Goal: Task Accomplishment & Management: Complete application form

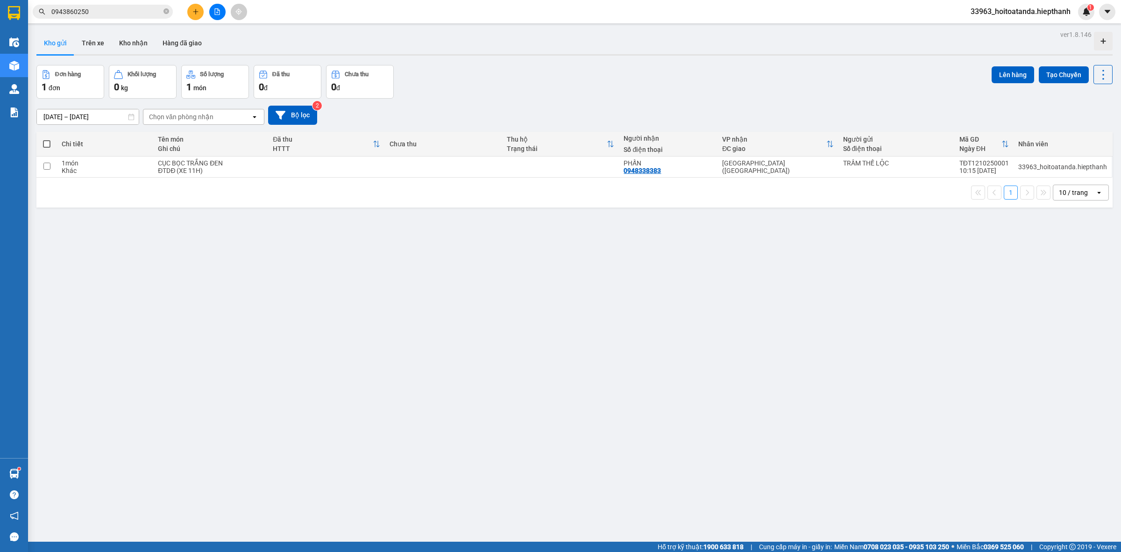
click at [197, 5] on button at bounding box center [195, 12] width 16 height 16
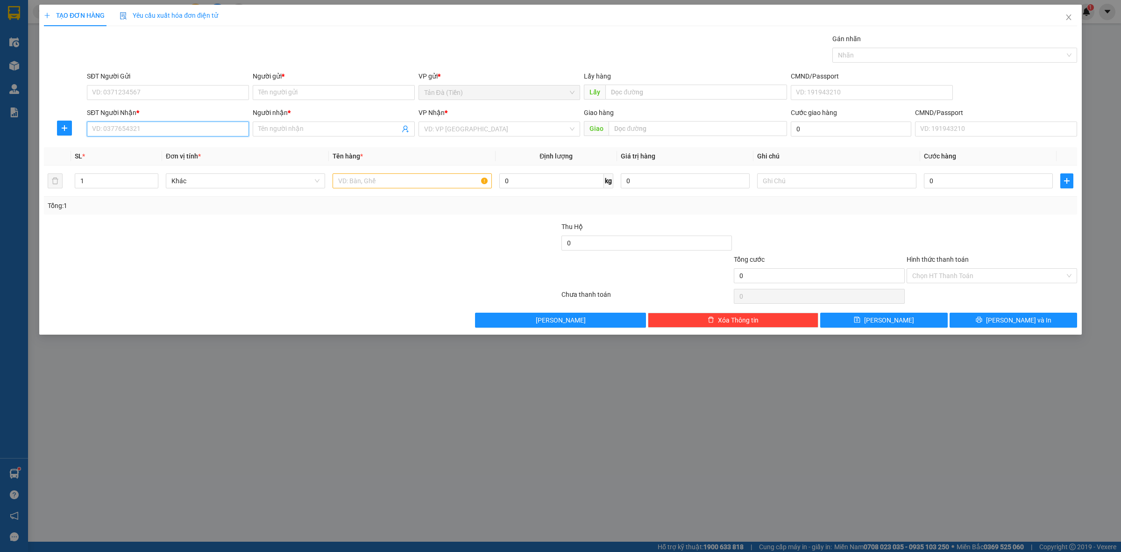
click at [162, 133] on input "SĐT Người Nhận *" at bounding box center [168, 128] width 162 height 15
type input "0399995435"
click at [155, 147] on div "0399995435 - [PERSON_NAME]" at bounding box center [168, 148] width 151 height 10
type input "[PERSON_NAME]"
type input "0399995435"
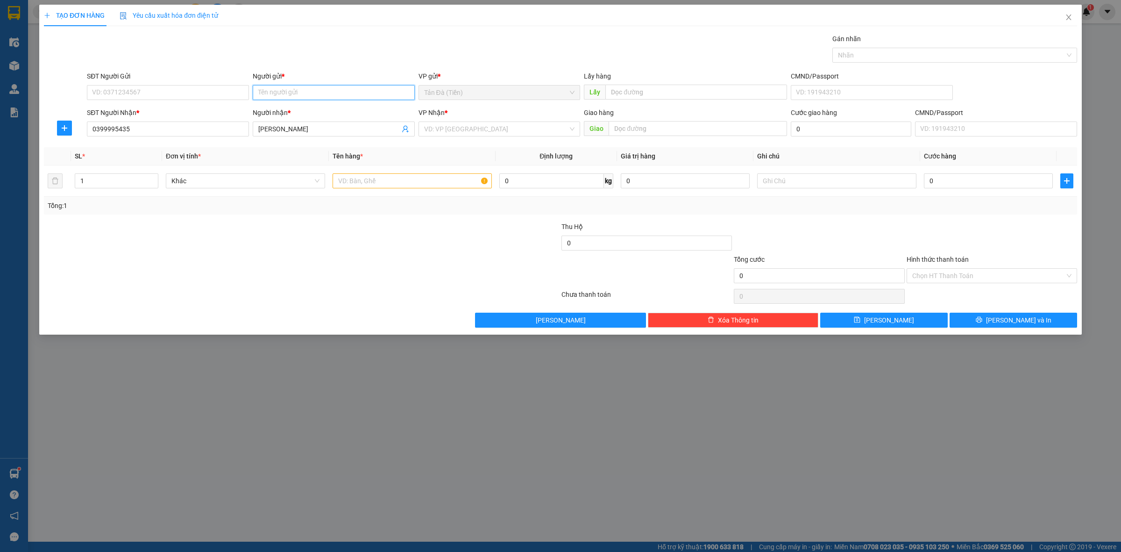
click at [288, 95] on input "Người gửi *" at bounding box center [334, 92] width 162 height 15
type input "x"
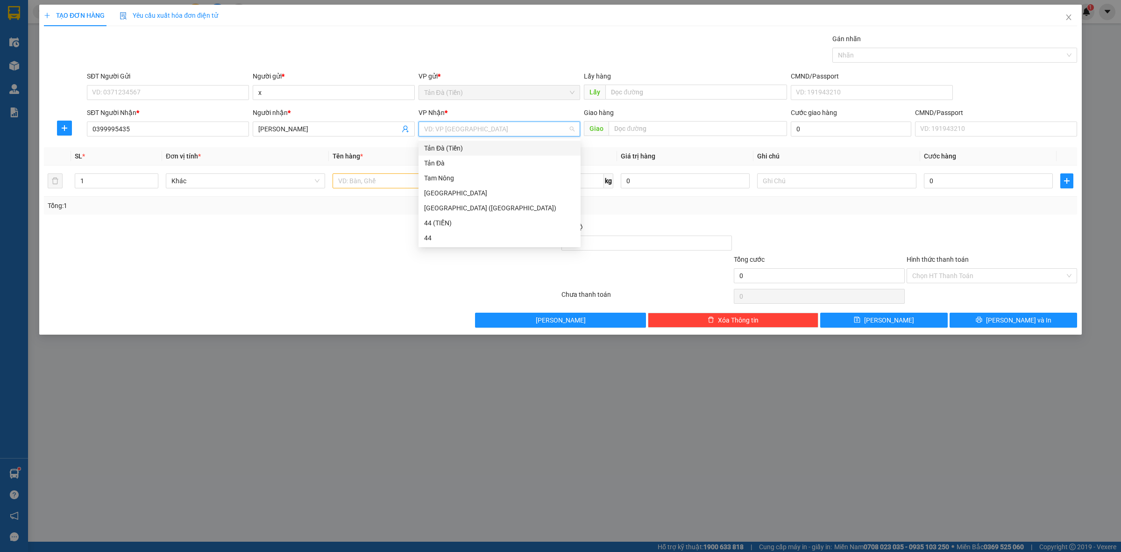
click at [458, 127] on input "search" at bounding box center [496, 129] width 144 height 14
click at [447, 211] on div "[GEOGRAPHIC_DATA] ([GEOGRAPHIC_DATA])" at bounding box center [499, 208] width 151 height 10
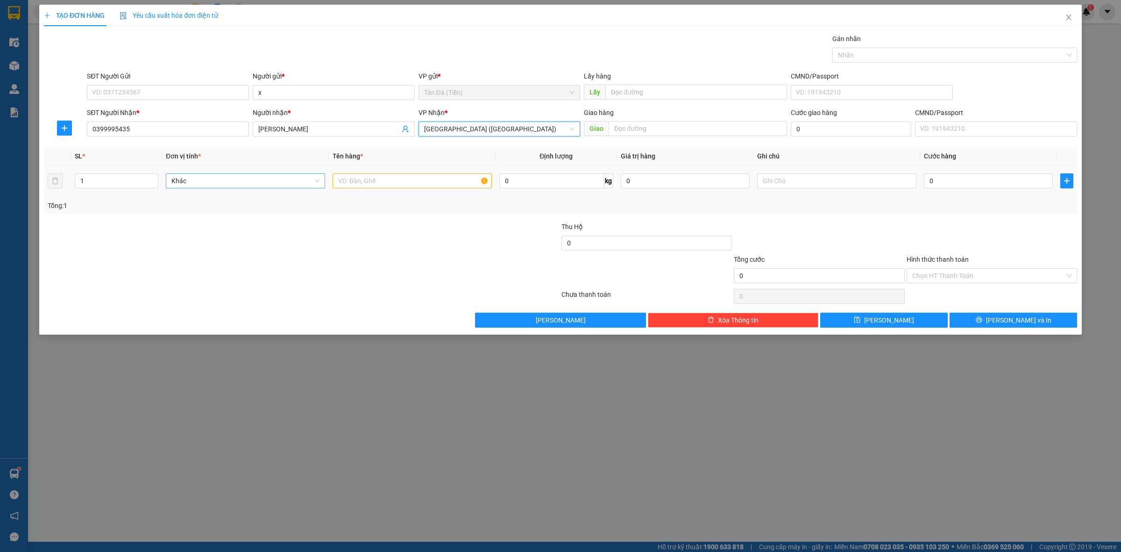
click at [259, 182] on span "Khác" at bounding box center [245, 181] width 148 height 14
type input "dt"
click at [230, 201] on div "Điện thoại" at bounding box center [245, 200] width 148 height 10
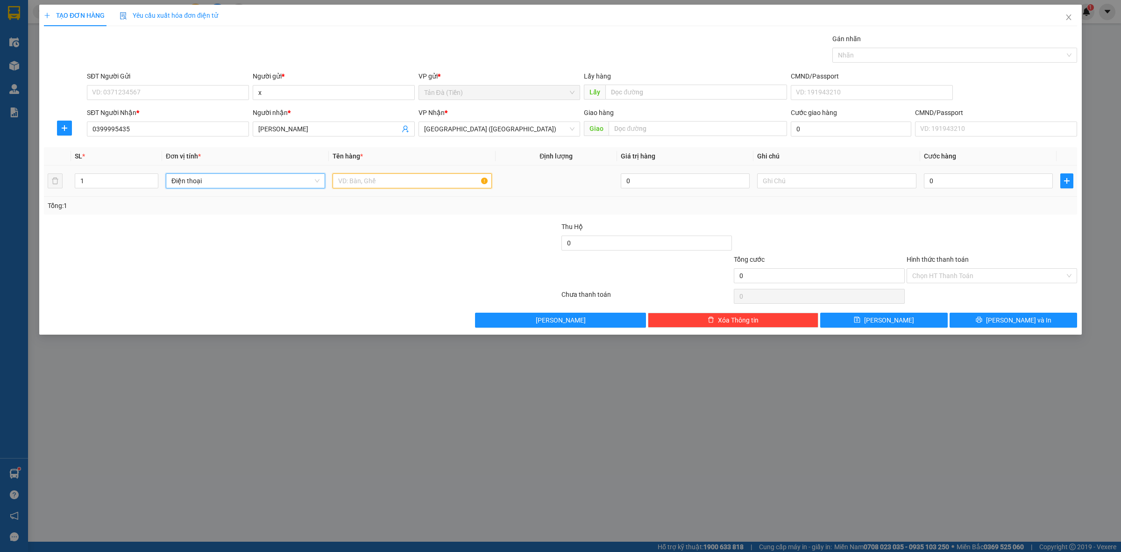
click at [402, 184] on input "text" at bounding box center [412, 180] width 159 height 15
type input "g"
type input "GÓI NP"
click at [824, 185] on input "text" at bounding box center [836, 180] width 159 height 15
type input "D"
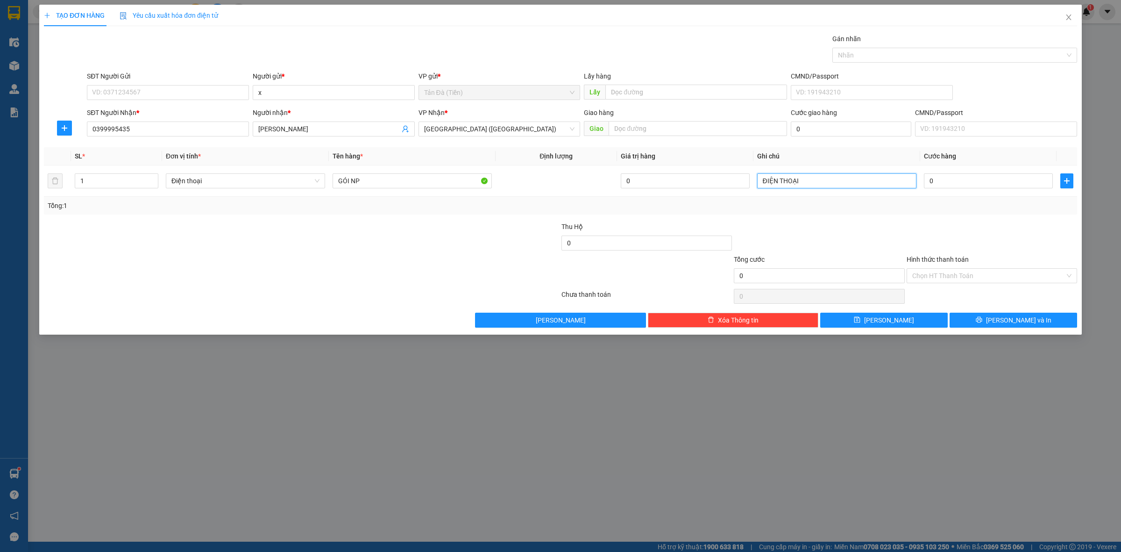
type input "ĐIỆN THOẠI"
drag, startPoint x: 963, startPoint y: 238, endPoint x: 972, endPoint y: 241, distance: 8.7
click at [965, 238] on div at bounding box center [992, 237] width 172 height 33
click at [994, 320] on button "[PERSON_NAME] và In" at bounding box center [1014, 320] width 128 height 15
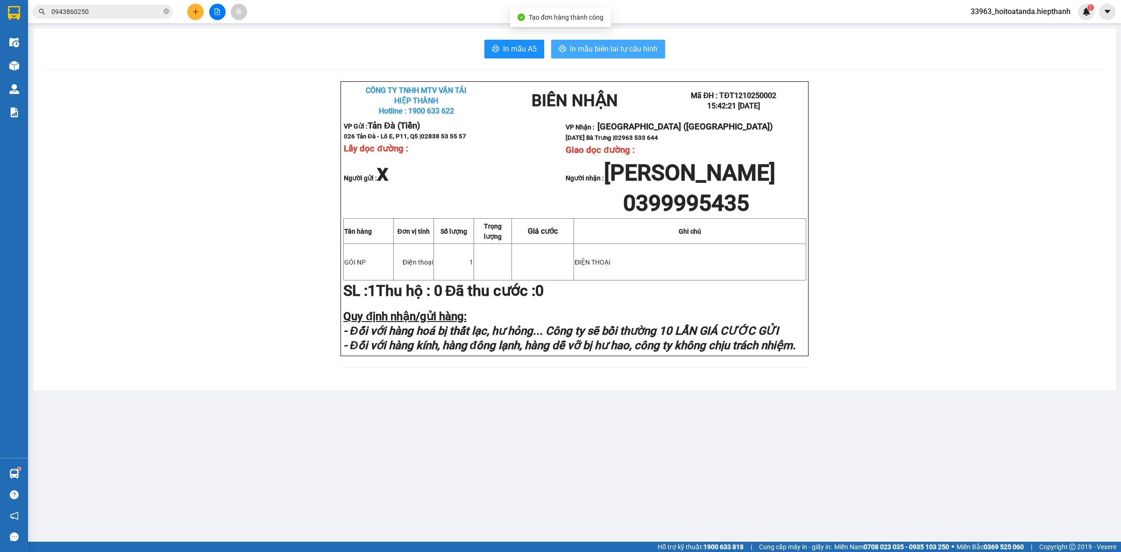
click at [590, 51] on span "In mẫu biên lai tự cấu hình" at bounding box center [614, 49] width 88 height 12
click at [914, 273] on div "CÔNG TY TNHH MTV VẬN TẢI HIỆP THÀNH Hotline : 1900 633 622 BIÊN NHẬN Mã ĐH :…" at bounding box center [574, 230] width 1061 height 298
click at [591, 51] on span "In mẫu biên lai tự cấu hình" at bounding box center [614, 49] width 88 height 12
click at [526, 43] on span "In mẫu A5" at bounding box center [520, 49] width 34 height 12
click at [609, 50] on span "In mẫu biên lai tự cấu hình" at bounding box center [614, 49] width 88 height 12
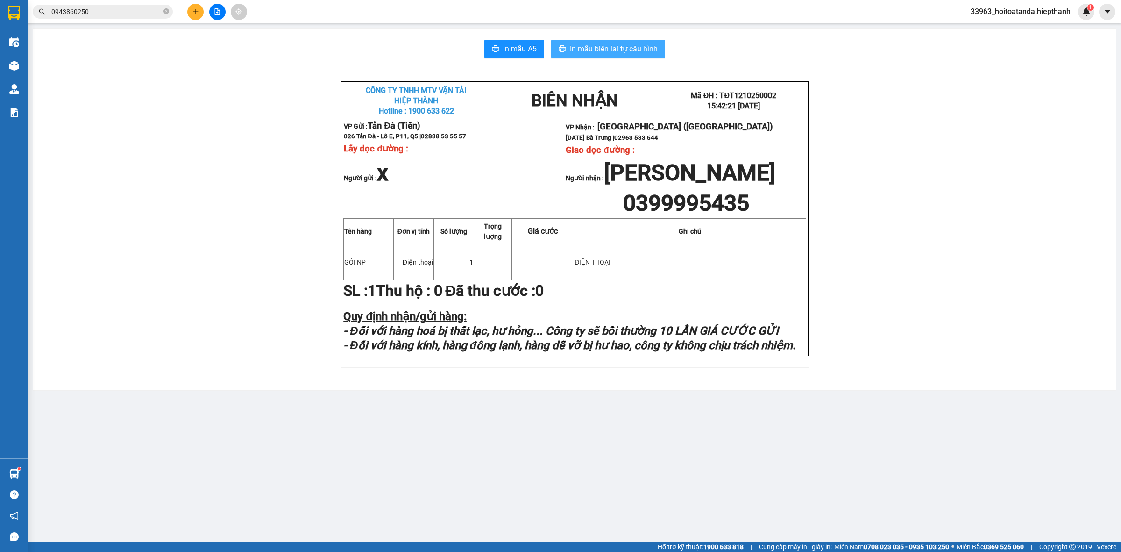
click at [618, 50] on span "In mẫu biên lai tự cấu hình" at bounding box center [614, 49] width 88 height 12
click at [601, 48] on span "In mẫu biên lai tự cấu hình" at bounding box center [614, 49] width 88 height 12
click at [587, 45] on span "In mẫu biên lai tự cấu hình" at bounding box center [614, 49] width 88 height 12
